Goal: Use online tool/utility: Use online tool/utility

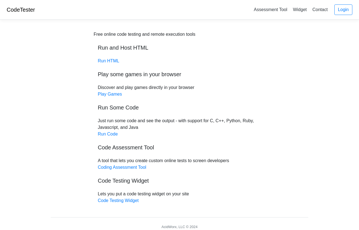
scroll to position [22, 0]
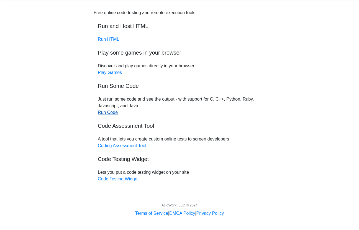
click at [111, 113] on link "Run Code" at bounding box center [108, 112] width 20 height 5
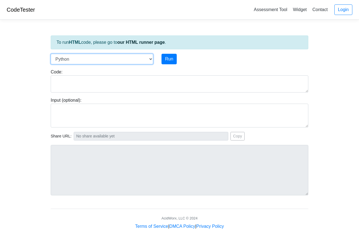
click at [124, 58] on select "C C++ Go Java Javascript Python Ruby" at bounding box center [102, 59] width 103 height 11
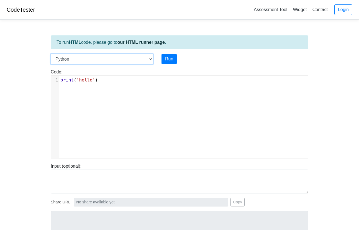
select select "javascript"
click at [51, 54] on select "C C++ Go Java Javascript Python Ruby" at bounding box center [102, 59] width 103 height 11
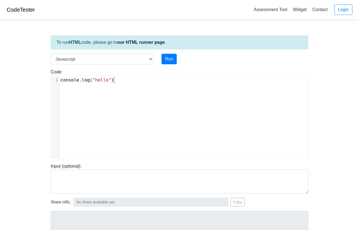
scroll to position [2, 0]
click at [122, 87] on div "xxxxxxxxxx 1 console . log ( "hello" )" at bounding box center [183, 121] width 265 height 91
type textarea "console.log("hello")"
drag, startPoint x: 124, startPoint y: 80, endPoint x: 60, endPoint y: 80, distance: 64.0
click at [60, 80] on pre "console . log ( "hello" )" at bounding box center [183, 80] width 249 height 7
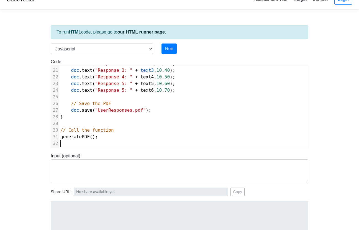
scroll to position [14, 0]
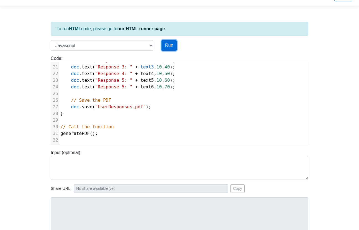
click at [169, 46] on button "Run" at bounding box center [169, 45] width 15 height 11
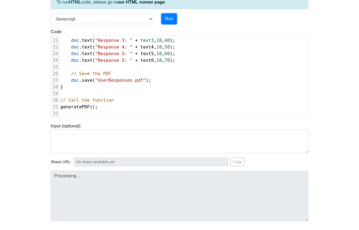
scroll to position [79, 0]
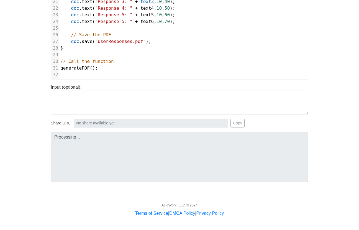
type input "[URL][DOMAIN_NAME]"
type textarea "Submission status: Runtime Error (NZEC) Stderr: /box/script.js:4 var doc = new …"
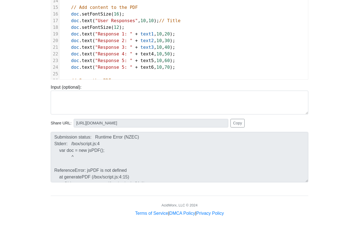
scroll to position [99, 0]
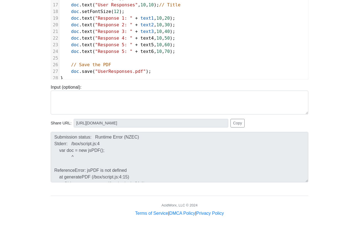
click at [175, 38] on span "doc . text ( "Response 4: " + text4 , 10 , 50 );" at bounding box center [117, 37] width 115 height 5
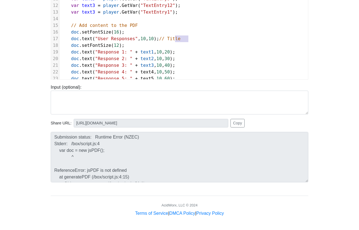
drag, startPoint x: 190, startPoint y: 38, endPoint x: 174, endPoint y: 37, distance: 15.5
click at [174, 37] on pre "doc . text ( "User Responses" , 10 , 10 ); // Title" at bounding box center [183, 38] width 249 height 7
type textarea "[PERSON_NAME]"
type textarea "ds"
type textarea "Assessment"
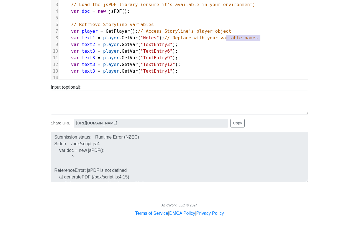
type textarea "// Replace with your variable names"
drag, startPoint x: 264, startPoint y: 38, endPoint x: 166, endPoint y: 36, distance: 97.8
click at [166, 36] on pre "var text1 = player . GetVar ( "Notes" ); // Replace with your variable names" at bounding box center [183, 38] width 249 height 7
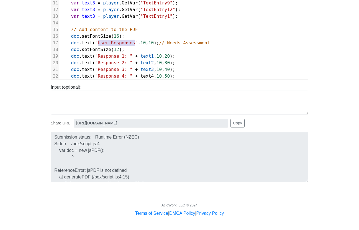
drag, startPoint x: 134, startPoint y: 43, endPoint x: 99, endPoint y: 43, distance: 35.5
click at [99, 43] on span ""User Responses"" at bounding box center [116, 42] width 43 height 5
type textarea "Needs Assessment Reading"
type textarea "ess"
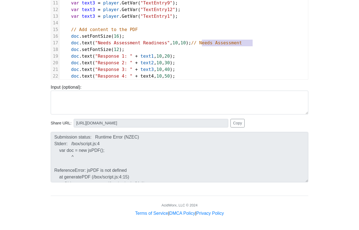
type textarea "// Needs Assessment"
drag, startPoint x: 253, startPoint y: 41, endPoint x: 200, endPoint y: 42, distance: 52.4
click at [200, 42] on pre "doc . text ( "Needs Assessment Readiness" , 10 , 10 ); // Needs Assessment" at bounding box center [183, 43] width 249 height 7
click at [112, 55] on span ""Response 1: "" at bounding box center [113, 55] width 37 height 5
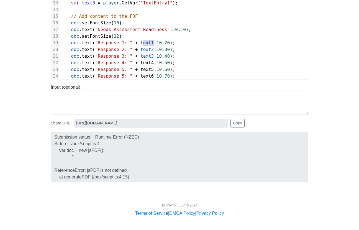
type textarea "text1"
drag, startPoint x: 154, startPoint y: 42, endPoint x: 141, endPoint y: 43, distance: 12.7
click at [141, 43] on span "doc . text ( "Response 1: " + text1 , 10 , 20 );" at bounding box center [117, 42] width 115 height 5
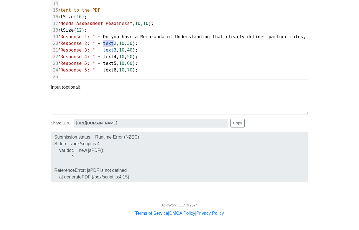
type textarea "text2"
drag, startPoint x: 104, startPoint y: 43, endPoint x: 116, endPoint y: 45, distance: 12.0
click at [116, 45] on span "text2" at bounding box center [109, 43] width 13 height 5
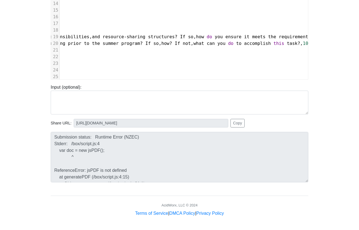
click at [184, 86] on div "Input (optional):" at bounding box center [180, 99] width 266 height 30
click at [186, 80] on div "Input (optional):" at bounding box center [180, 97] width 266 height 35
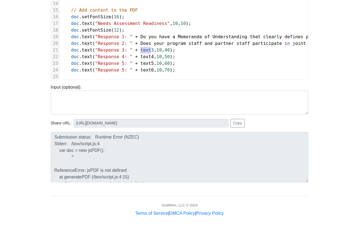
type textarea "text3"
drag, startPoint x: 141, startPoint y: 50, endPoint x: 154, endPoint y: 51, distance: 12.7
click at [154, 51] on span "doc . text ( "Response 3: " + text3 , 10 , 40 );" at bounding box center [117, 49] width 115 height 5
type textarea "text4"
drag, startPoint x: 142, startPoint y: 56, endPoint x: 153, endPoint y: 57, distance: 11.6
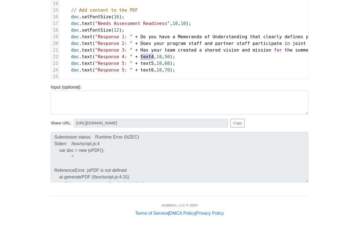
click at [153, 57] on span "text4" at bounding box center [146, 56] width 13 height 5
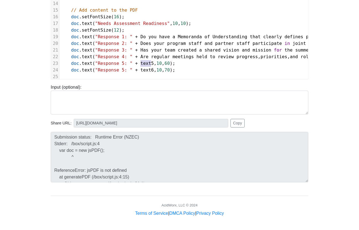
type textarea "text5"
drag, startPoint x: 141, startPoint y: 63, endPoint x: 153, endPoint y: 63, distance: 12.5
click at [154, 63] on span "doc . text ( "Response 5: " + text5 , 10 , 60 );" at bounding box center [117, 63] width 115 height 5
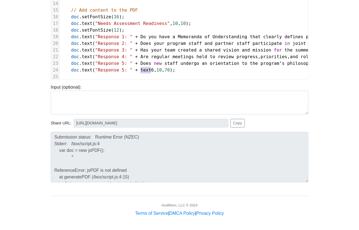
type textarea "text6"
drag, startPoint x: 141, startPoint y: 70, endPoint x: 154, endPoint y: 69, distance: 13.6
click at [154, 69] on span "doc . text ( "Response 5: " + text6 , 10 , 70 );" at bounding box center [117, 69] width 115 height 5
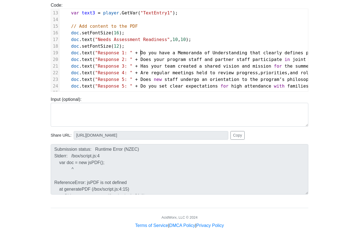
click at [141, 53] on span "Do" at bounding box center [142, 52] width 5 height 5
type textarea """
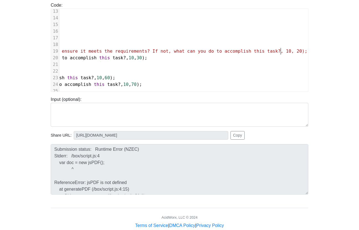
type textarea ", 10, 20); doc.text("Response 2: " + Does your program staff and partner staff …"
type textarea """
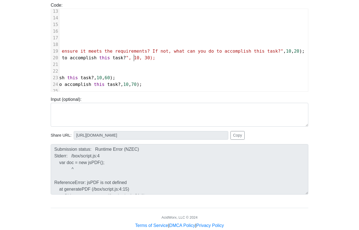
type textarea """
click at [121, 85] on span "?" at bounding box center [119, 84] width 3 height 5
type textarea """
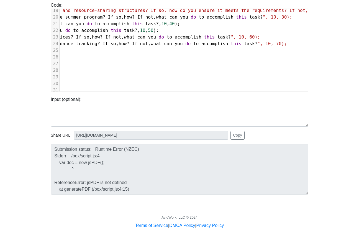
type textarea """
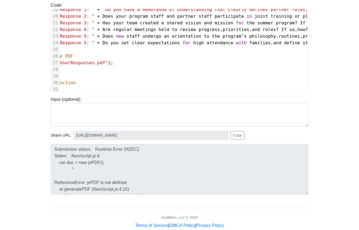
click at [102, 16] on span "doc . text ( "Response 2: " + Does your program staff and partner staff partici…" at bounding box center [305, 16] width 566 height 5
type textarea """
click at [103, 23] on span "Has" at bounding box center [107, 22] width 8 height 5
type textarea """
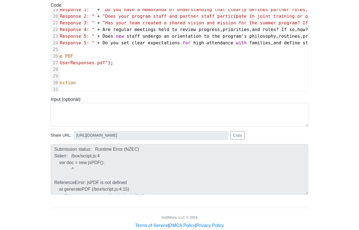
click at [103, 29] on span "Are" at bounding box center [107, 29] width 8 height 5
type textarea """
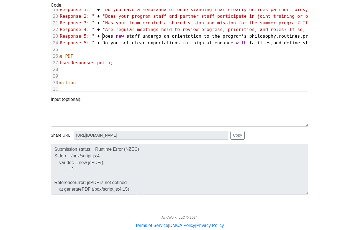
click at [103, 37] on span "Does" at bounding box center [108, 36] width 11 height 5
type textarea """
click at [103, 43] on span "Do" at bounding box center [105, 42] width 5 height 5
type textarea """
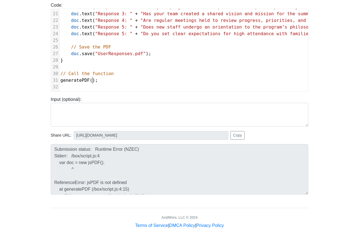
click at [93, 80] on span "generatePDF ();" at bounding box center [78, 80] width 37 height 5
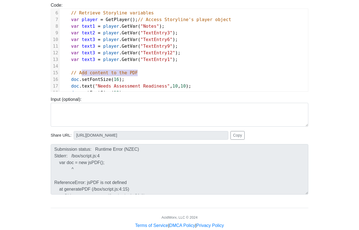
type textarea "// Add content to the PDF"
drag, startPoint x: 139, startPoint y: 71, endPoint x: 69, endPoint y: 70, distance: 70.7
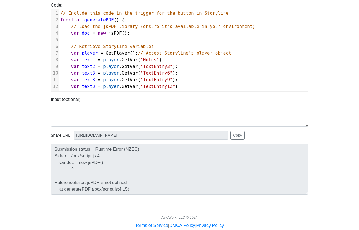
type textarea "// Retrieve Storyline variables"
drag, startPoint x: 162, startPoint y: 46, endPoint x: 70, endPoint y: 47, distance: 91.4
click at [132, 54] on span "var player = GetPlayer (); // Access Storyline's player object" at bounding box center [145, 53] width 171 height 5
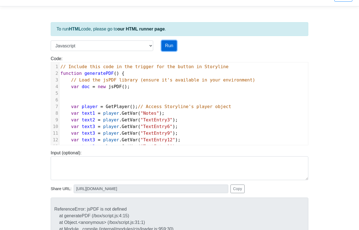
click at [168, 43] on button "Run" at bounding box center [169, 45] width 15 height 11
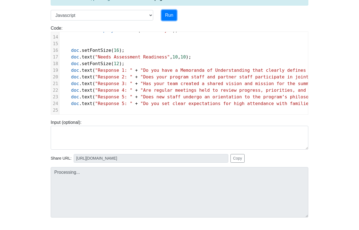
type input "[URL][DOMAIN_NAME]"
type textarea "Submission status: Runtime Error (NZEC) Stderr: /box/script.js:4 var doc = new …"
